Goal: Task Accomplishment & Management: Complete application form

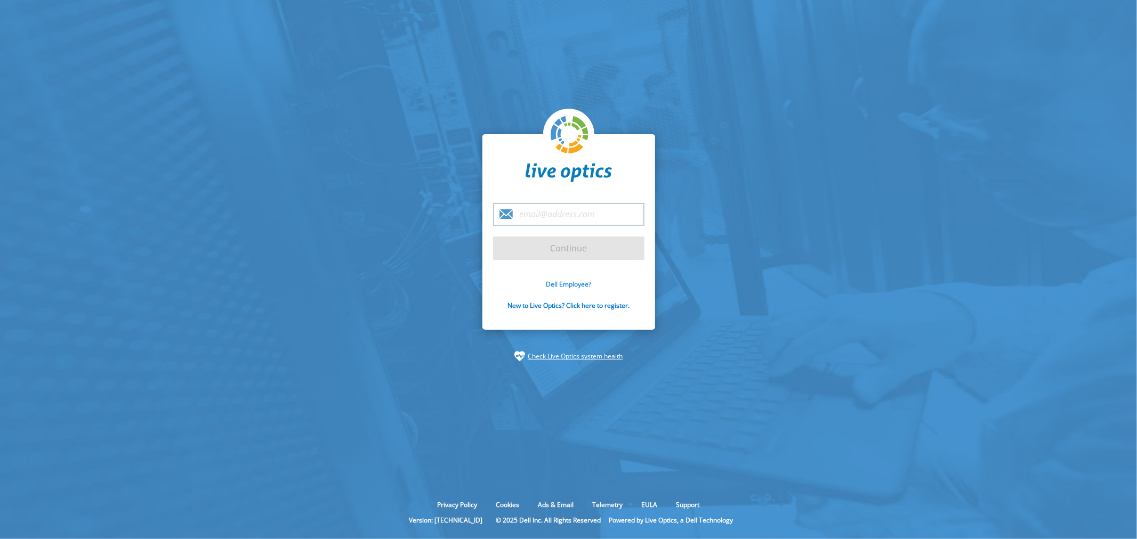
click at [560, 285] on link "Dell Employee?" at bounding box center [568, 284] width 45 height 9
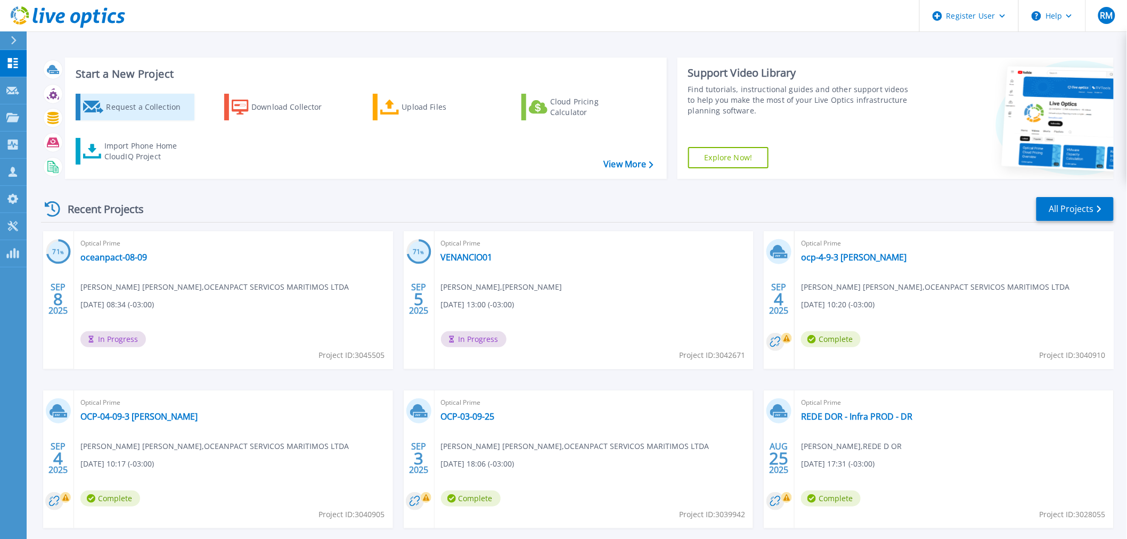
click at [117, 112] on div "Request a Collection" at bounding box center [148, 106] width 85 height 21
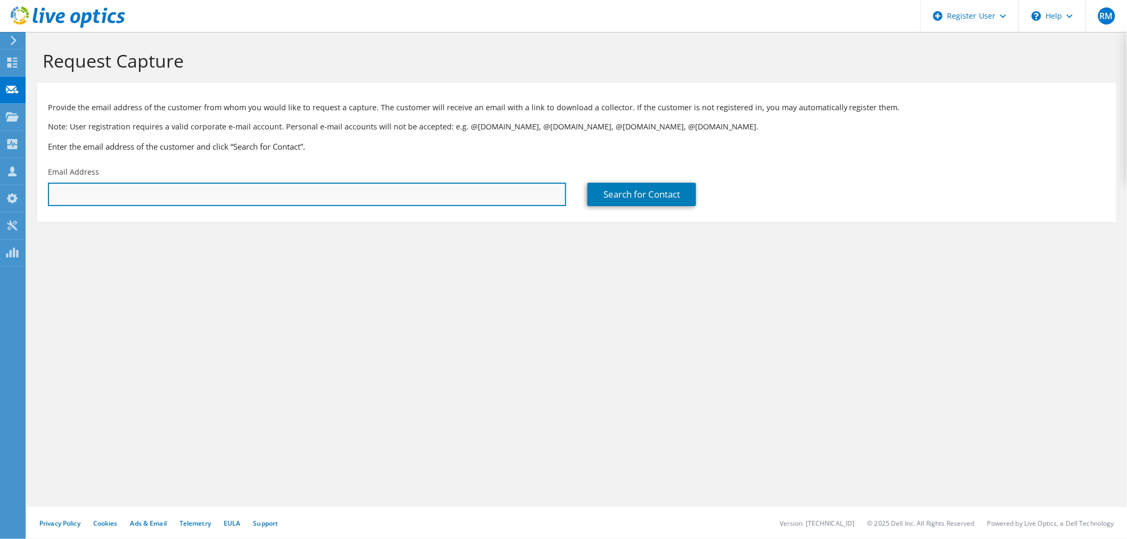
click at [486, 200] on input "text" at bounding box center [307, 194] width 518 height 23
paste input "[PERSON_NAME][EMAIL_ADDRESS][PERSON_NAME][DOMAIN_NAME]"
type input "[PERSON_NAME][EMAIL_ADDRESS][PERSON_NAME][DOMAIN_NAME]"
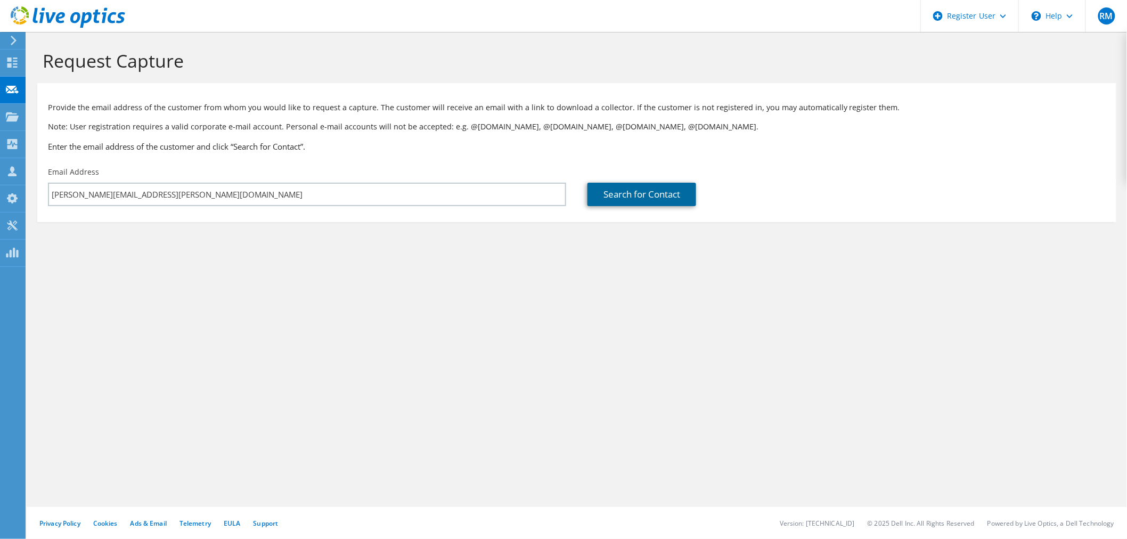
click at [648, 193] on link "Search for Contact" at bounding box center [642, 194] width 109 height 23
type input "AEROPORTO DE GUARULHOS PARTICIPACOES S.A."
type input "henrique"
type input "gomes"
type input "Brazil"
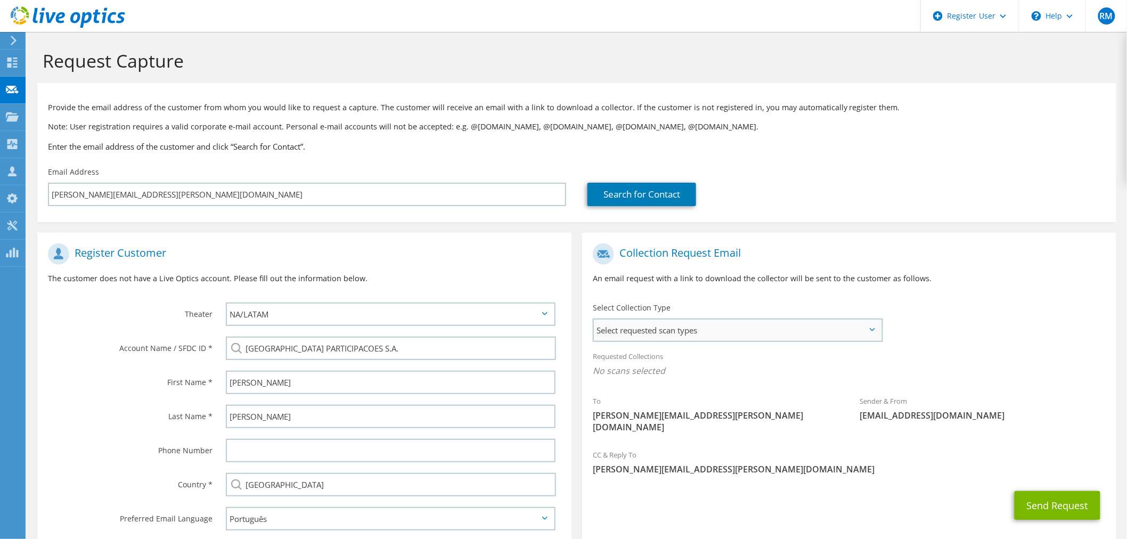
click at [776, 322] on span "Select requested scan types" at bounding box center [738, 330] width 288 height 21
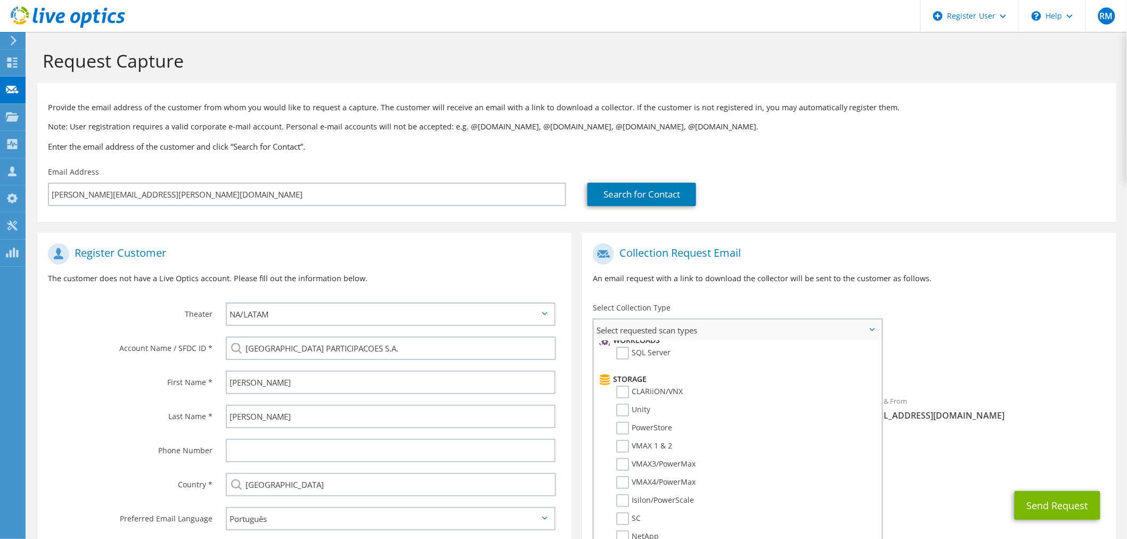
scroll to position [177, 0]
click at [638, 384] on label "Unity" at bounding box center [633, 390] width 34 height 13
click at [0, 0] on input "Unity" at bounding box center [0, 0] width 0 height 0
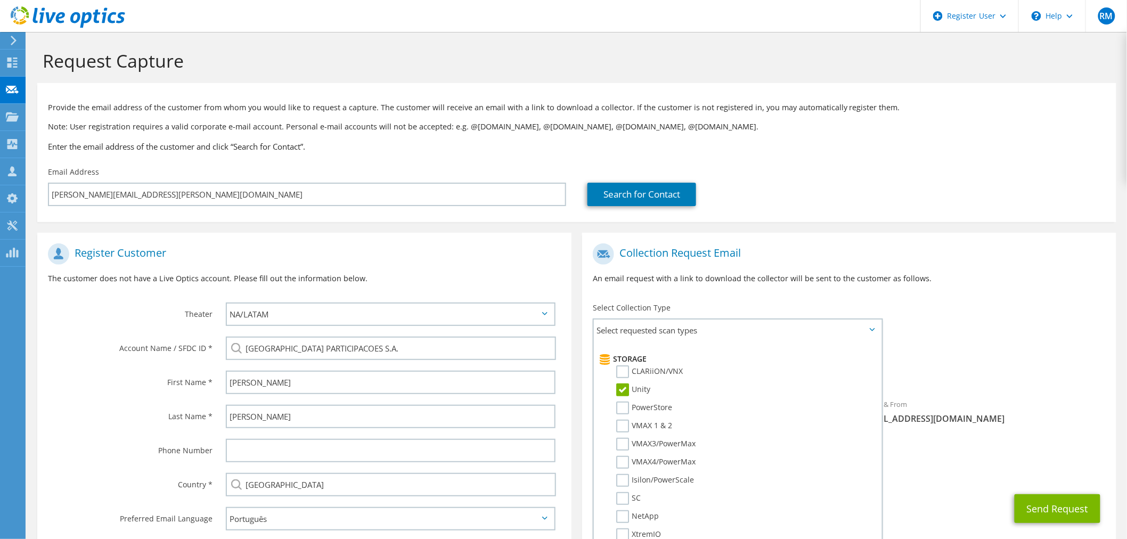
click at [983, 352] on div "Requested Collections No scans selected Unity" at bounding box center [849, 366] width 534 height 43
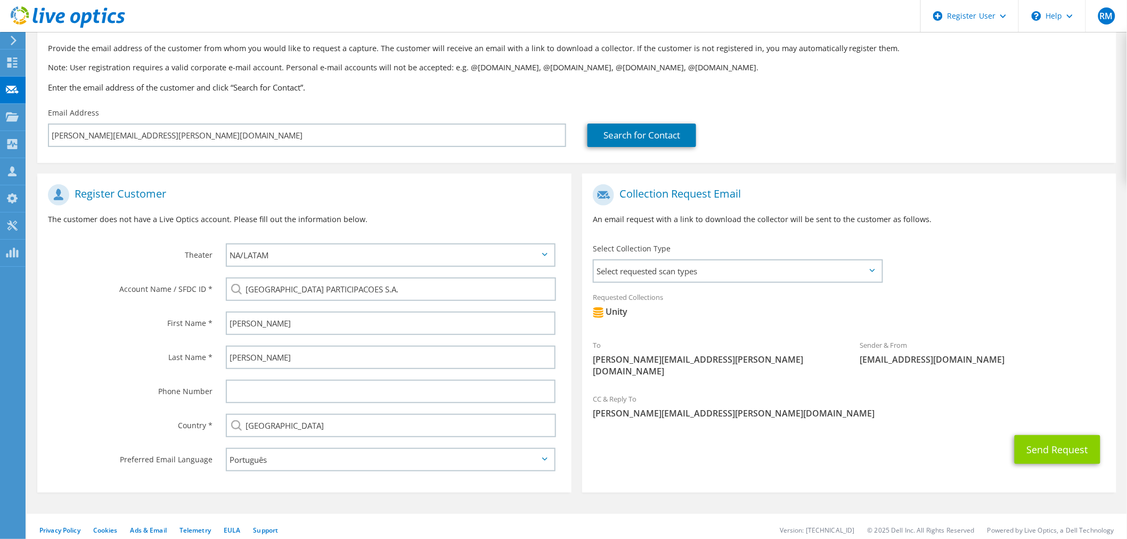
scroll to position [60, 0]
click at [1060, 448] on button "Send Request" at bounding box center [1058, 449] width 86 height 29
